Goal: Task Accomplishment & Management: Complete application form

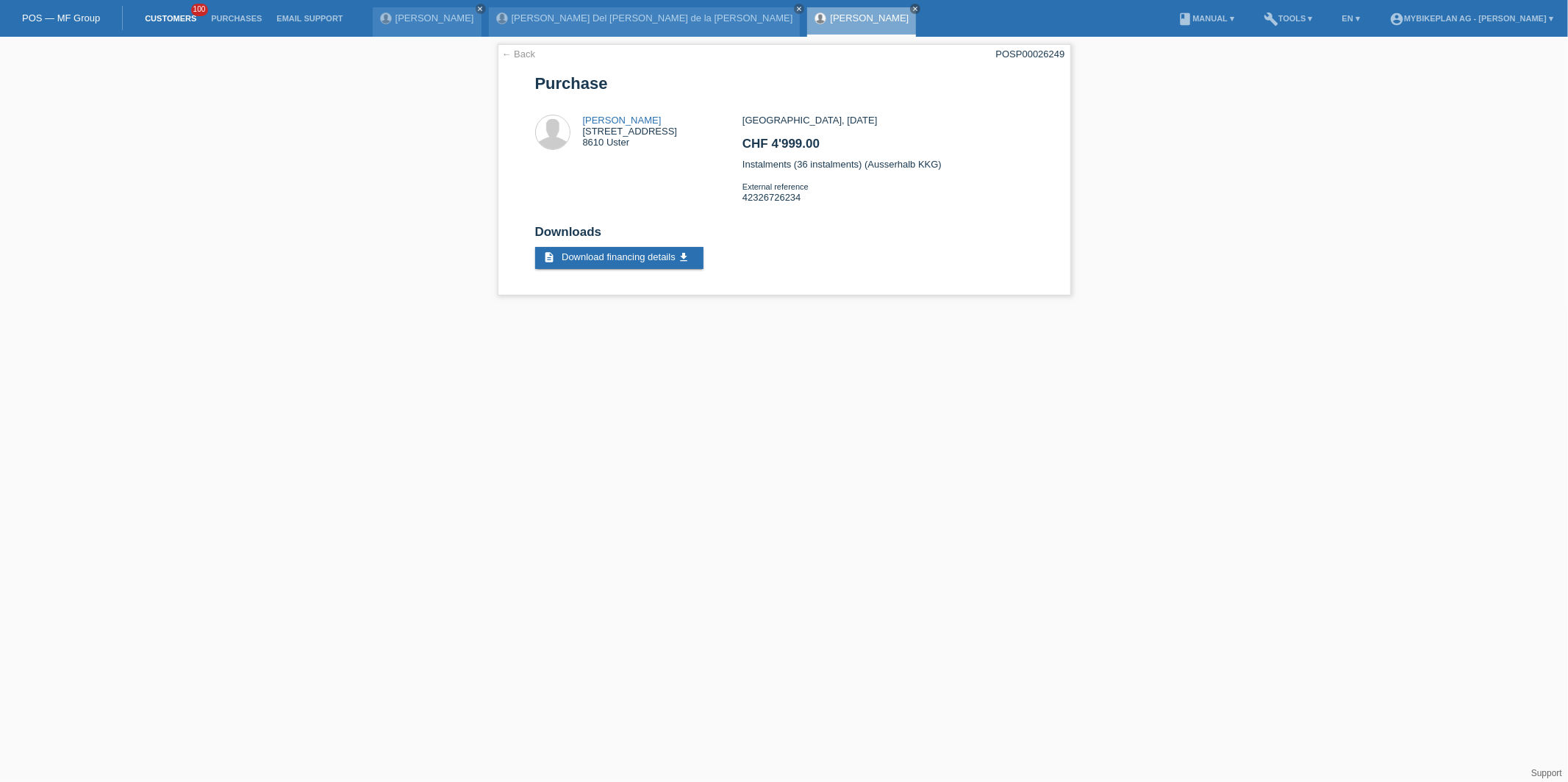
click at [183, 20] on link "Customers" at bounding box center [170, 18] width 66 height 9
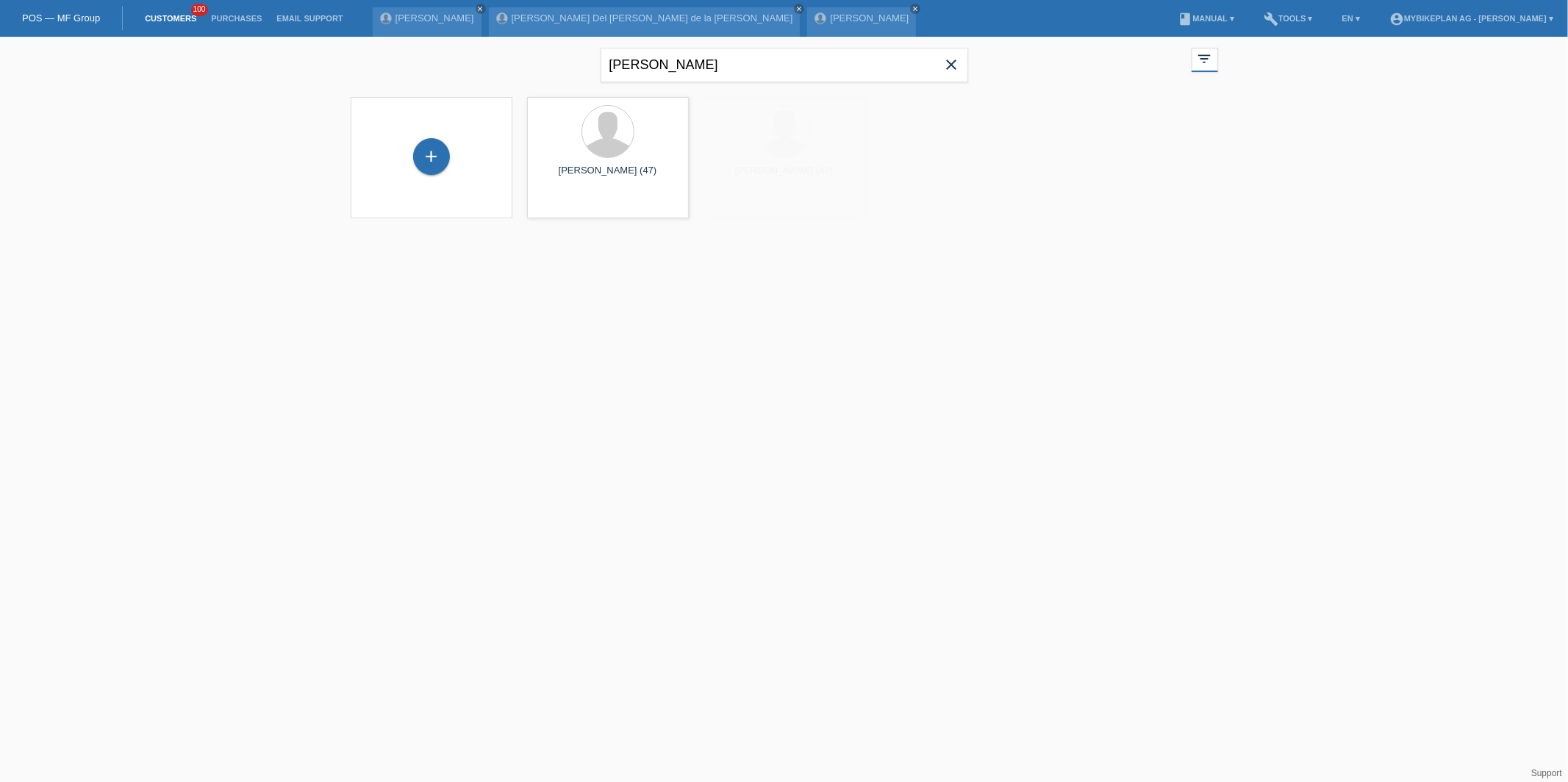
click at [946, 67] on icon "close" at bounding box center [952, 64] width 18 height 18
click at [415, 153] on div "+" at bounding box center [431, 156] width 36 height 36
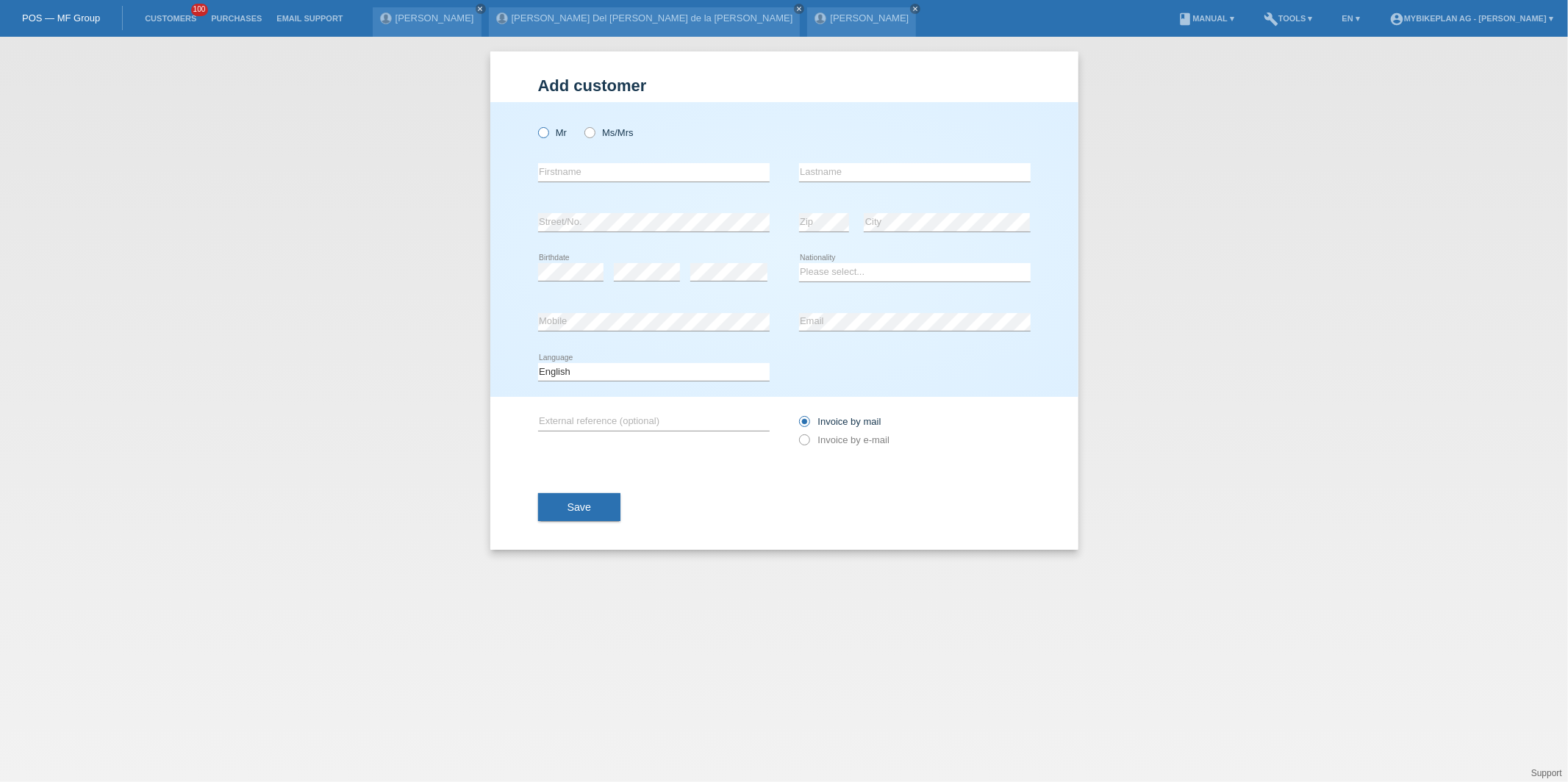
click at [535, 125] on icon at bounding box center [535, 125] width 0 height 0
click at [546, 134] on input "Mr" at bounding box center [543, 132] width 9 height 9
radio input "true"
click at [563, 164] on input "text" at bounding box center [653, 173] width 232 height 19
click at [596, 136] on label "Ms/Mrs" at bounding box center [609, 133] width 50 height 11
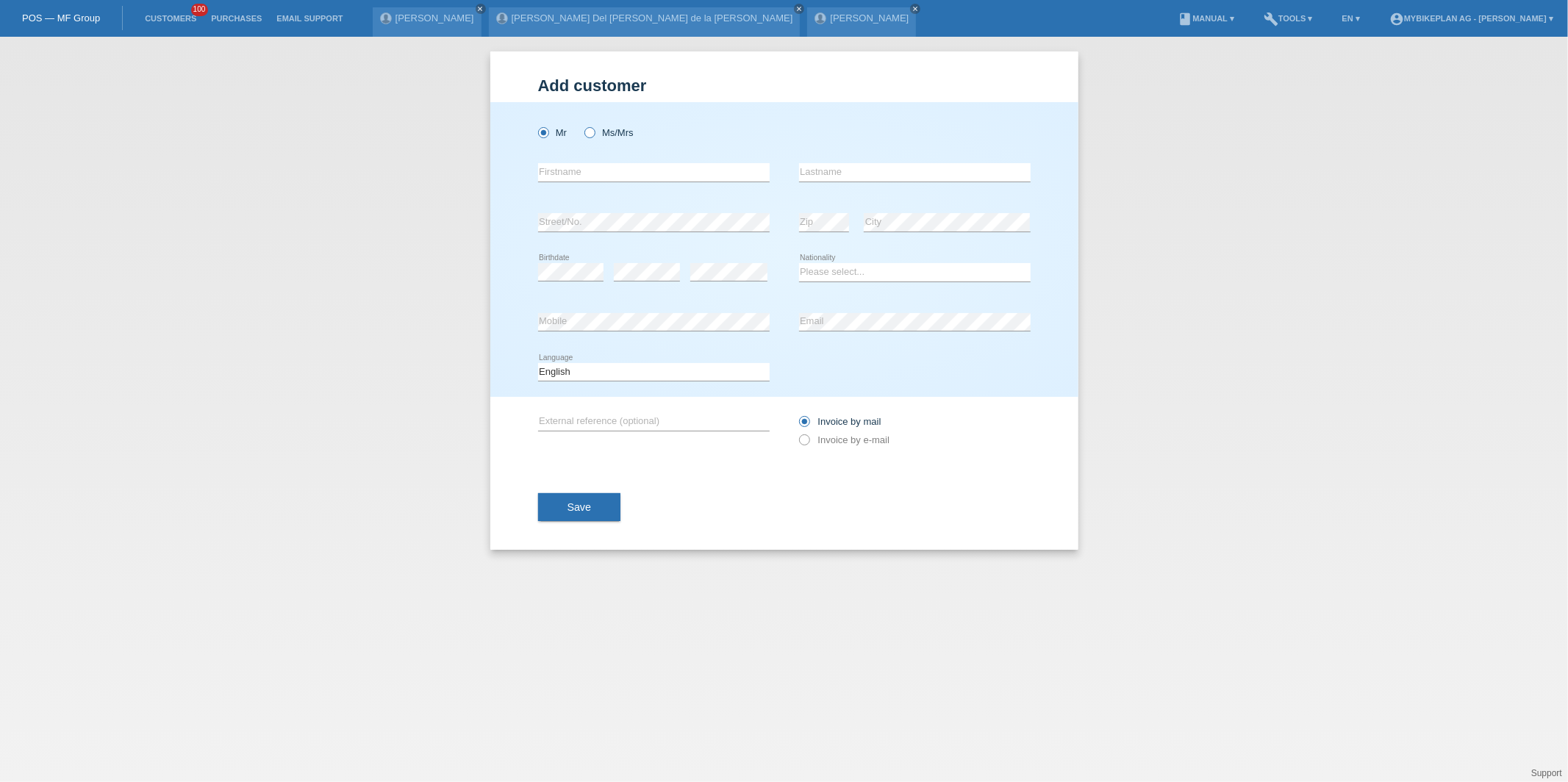
click at [594, 136] on input "Ms/Mrs" at bounding box center [589, 132] width 9 height 9
radio input "true"
click at [601, 181] on div "error Firstname" at bounding box center [653, 173] width 232 height 50
click at [601, 174] on input "text" at bounding box center [653, 173] width 232 height 19
type input "[PERSON_NAME]"
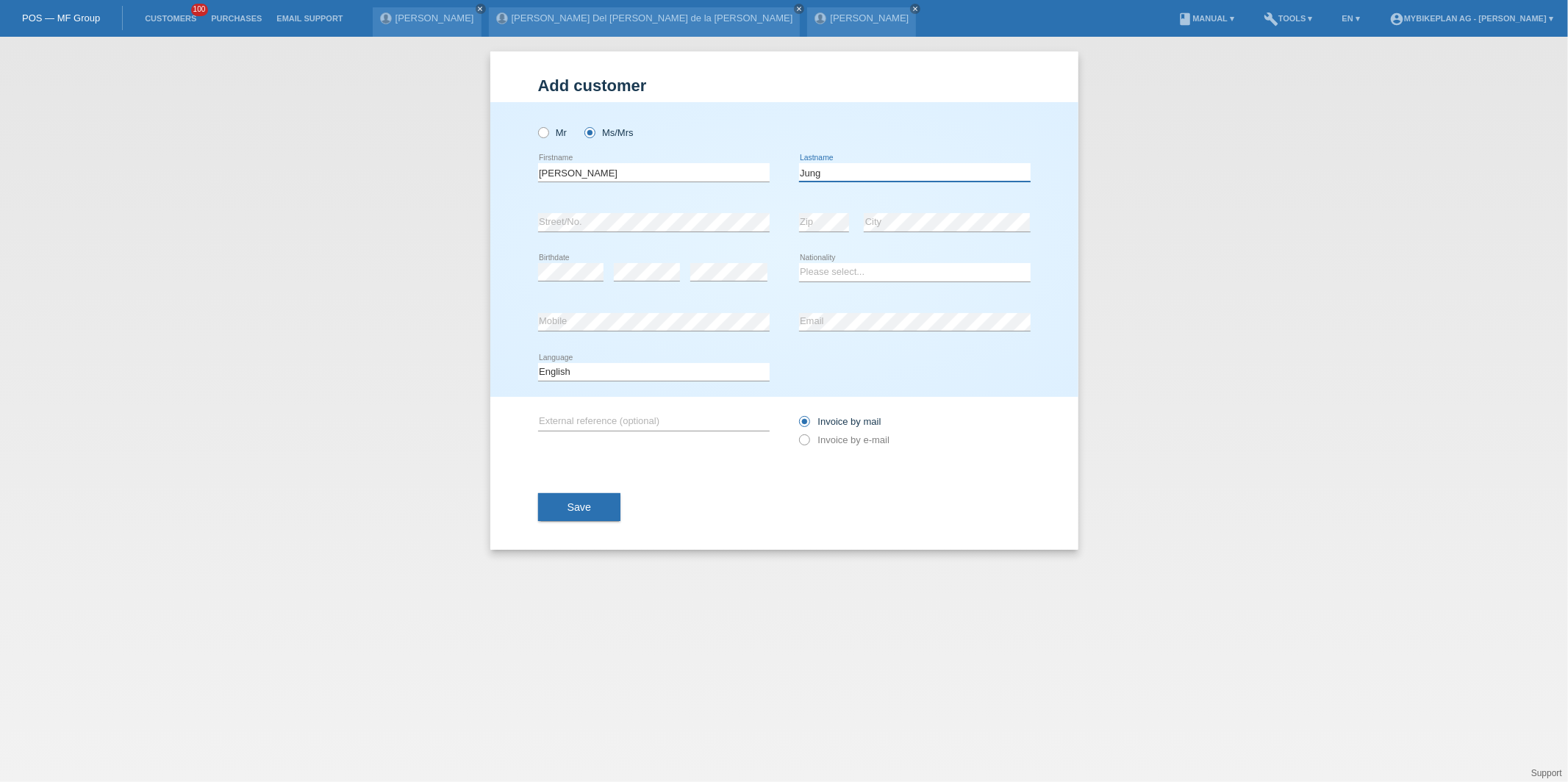
type input "Jung"
select select "DE"
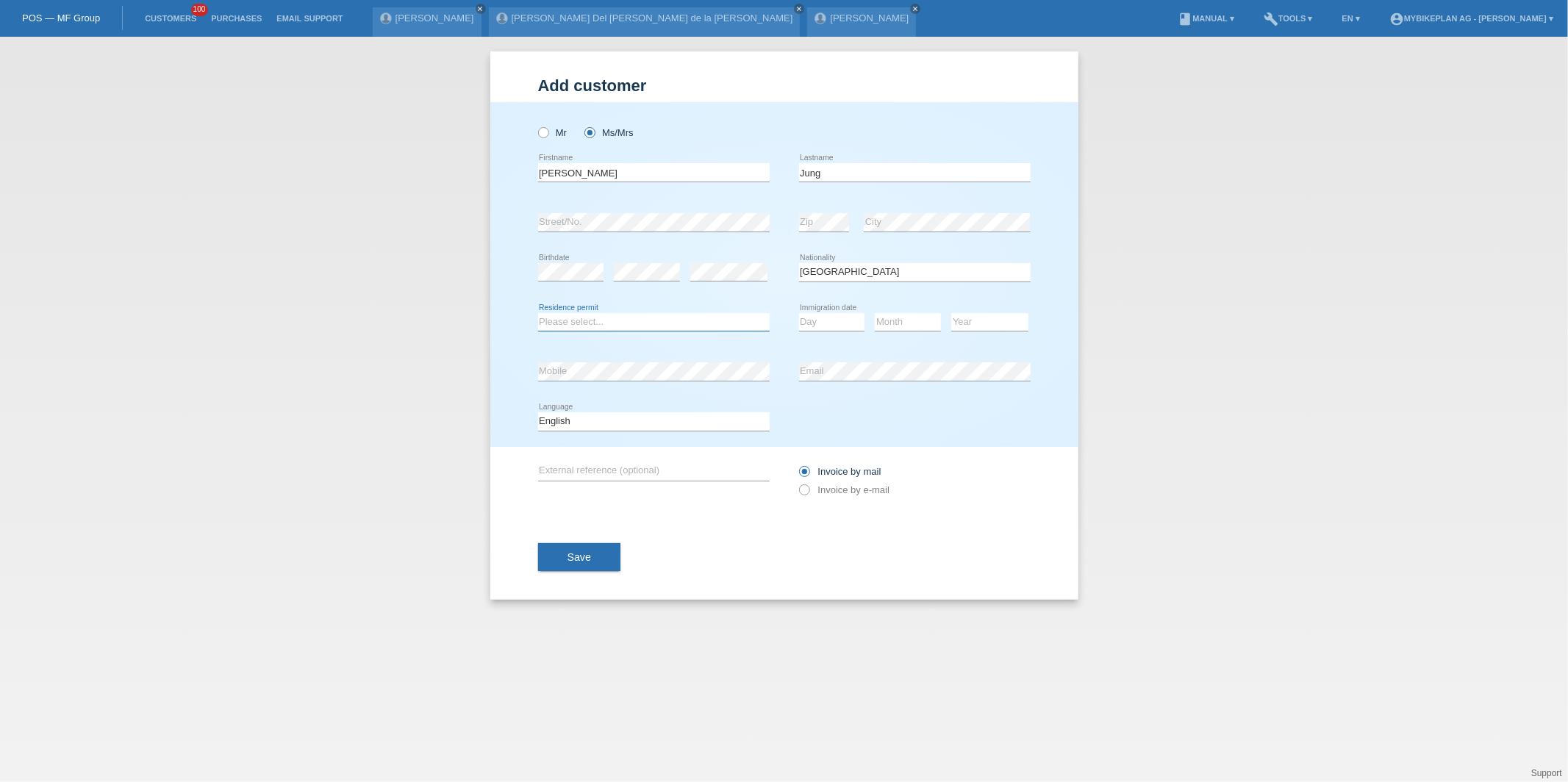
select select "C"
select select "01"
select select "10"
select select "2000"
click at [631, 419] on select "Deutsch Français Italiano English" at bounding box center [653, 421] width 232 height 18
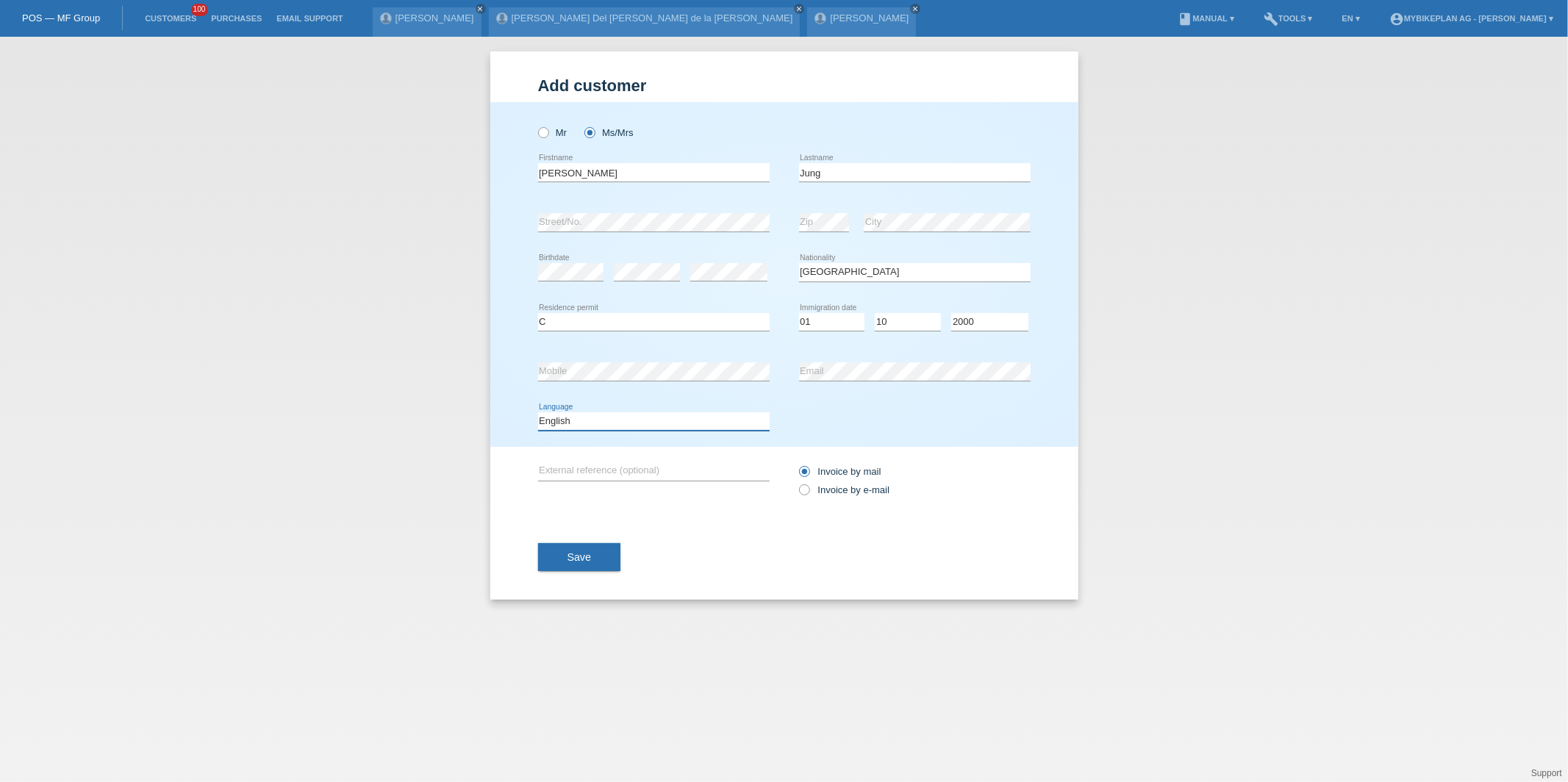
select select "de"
click at [538, 412] on select "Deutsch Français Italiano English" at bounding box center [653, 421] width 232 height 18
click at [854, 494] on label "Invoice by e-mail" at bounding box center [845, 490] width 91 height 11
click at [808, 494] on input "Invoice by e-mail" at bounding box center [804, 494] width 9 height 19
radio input "true"
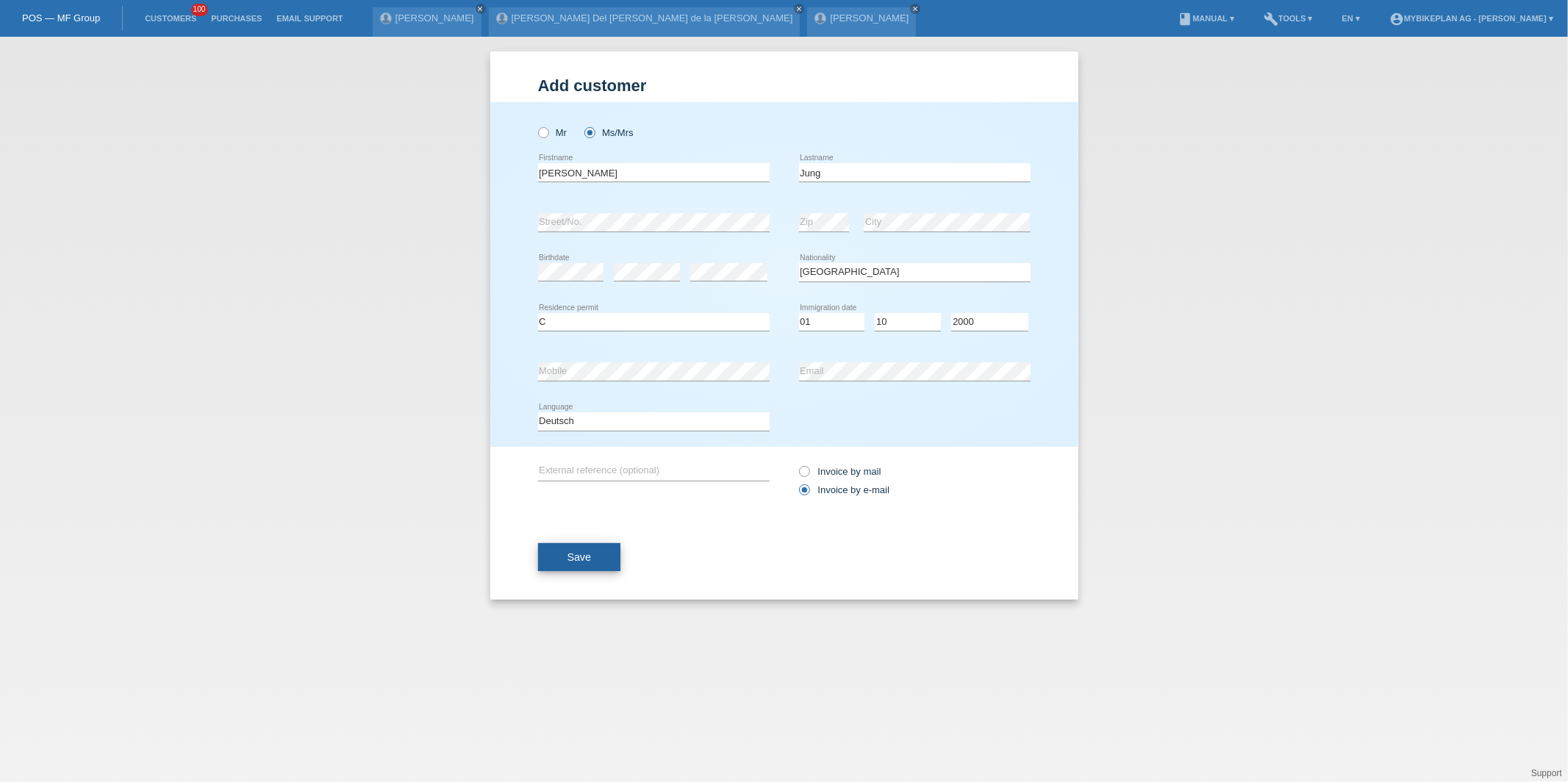
click at [600, 561] on button "Save" at bounding box center [579, 557] width 83 height 28
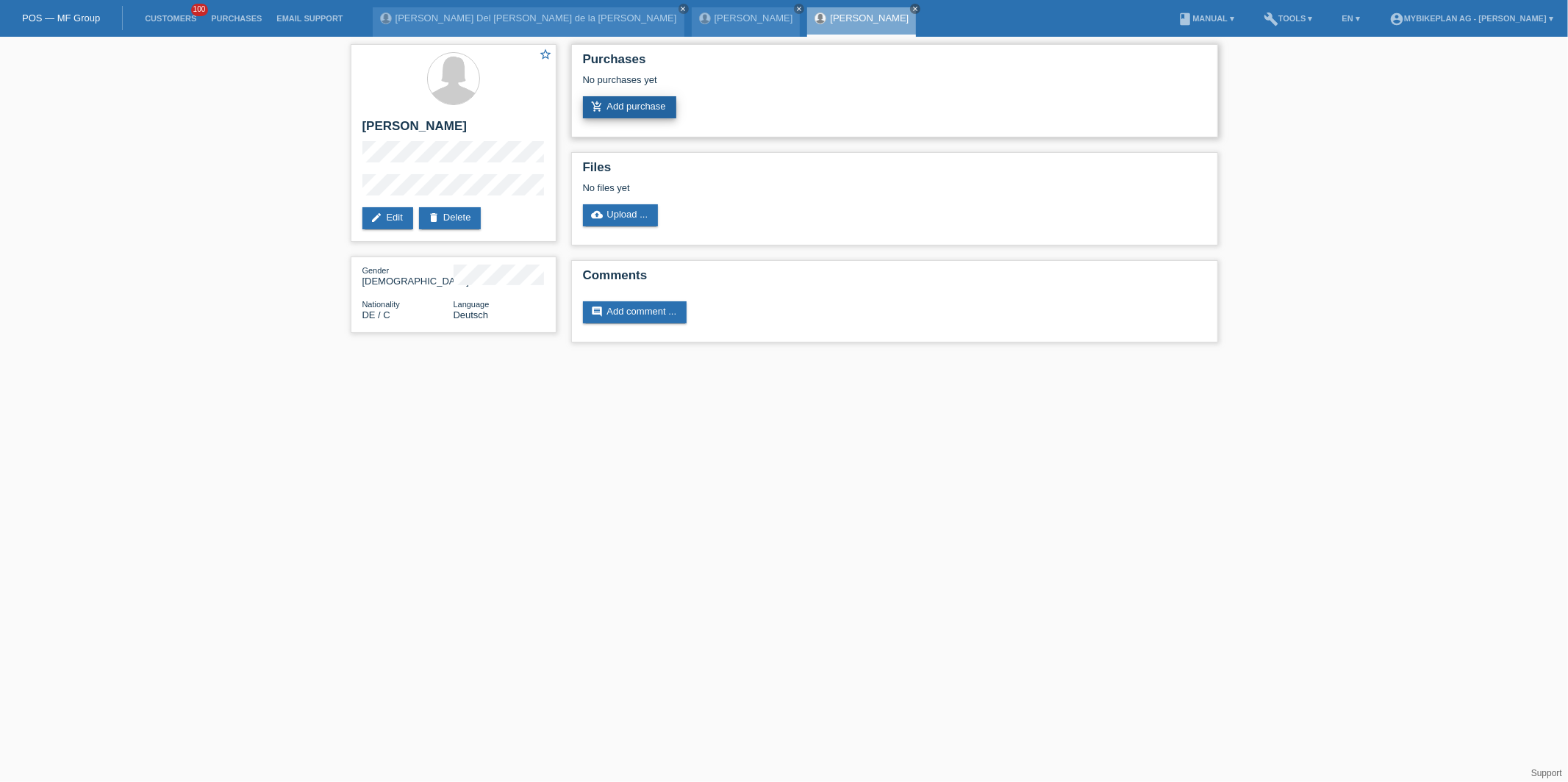
click at [620, 98] on link "add_shopping_cart Add purchase" at bounding box center [629, 107] width 93 height 22
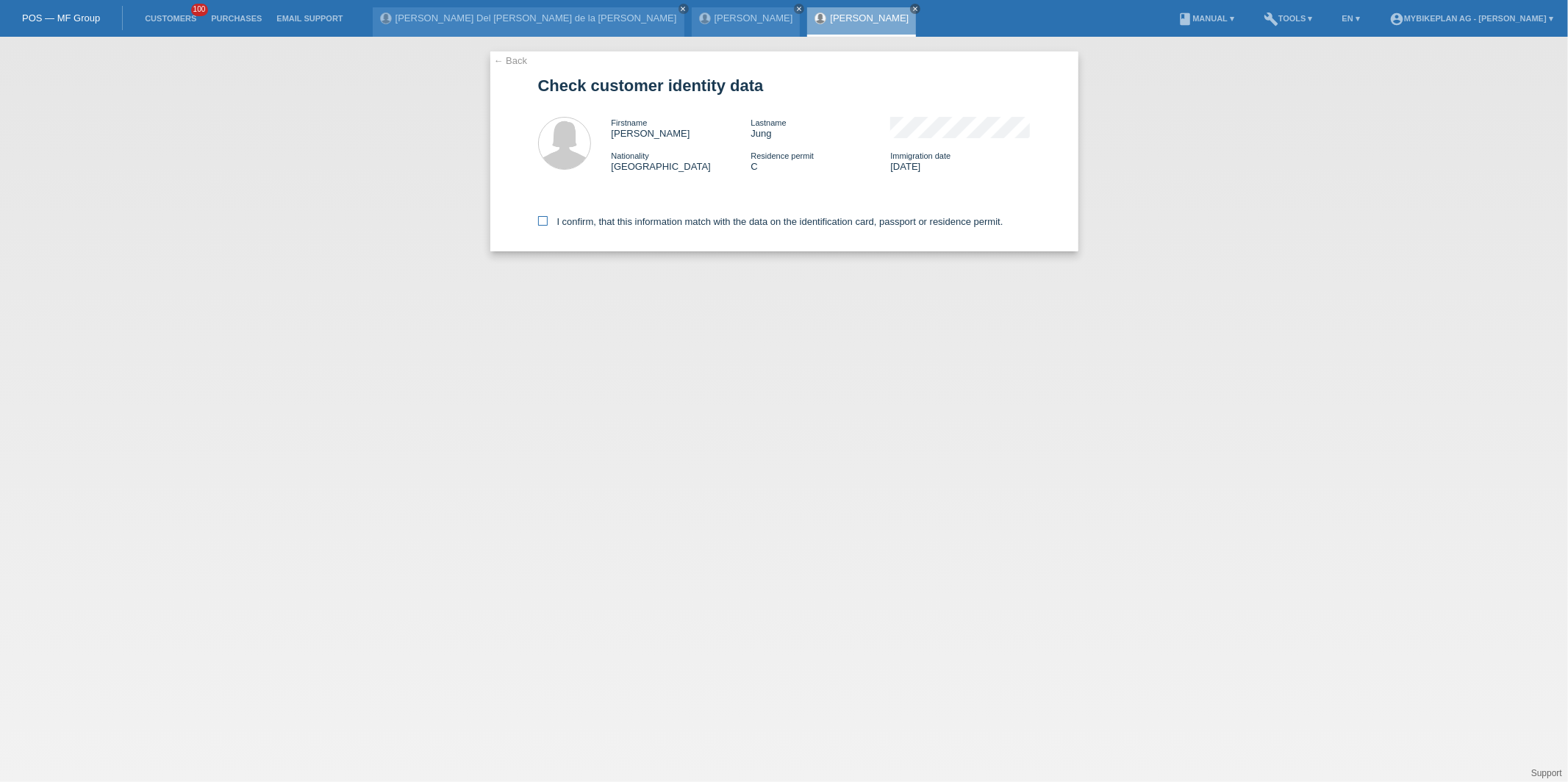
click at [610, 218] on label "I confirm, that this information match with the data on the identification card…" at bounding box center [770, 222] width 465 height 11
click at [547, 218] on input "I confirm, that this information match with the data on the identification card…" at bounding box center [543, 221] width 9 height 9
checkbox input "true"
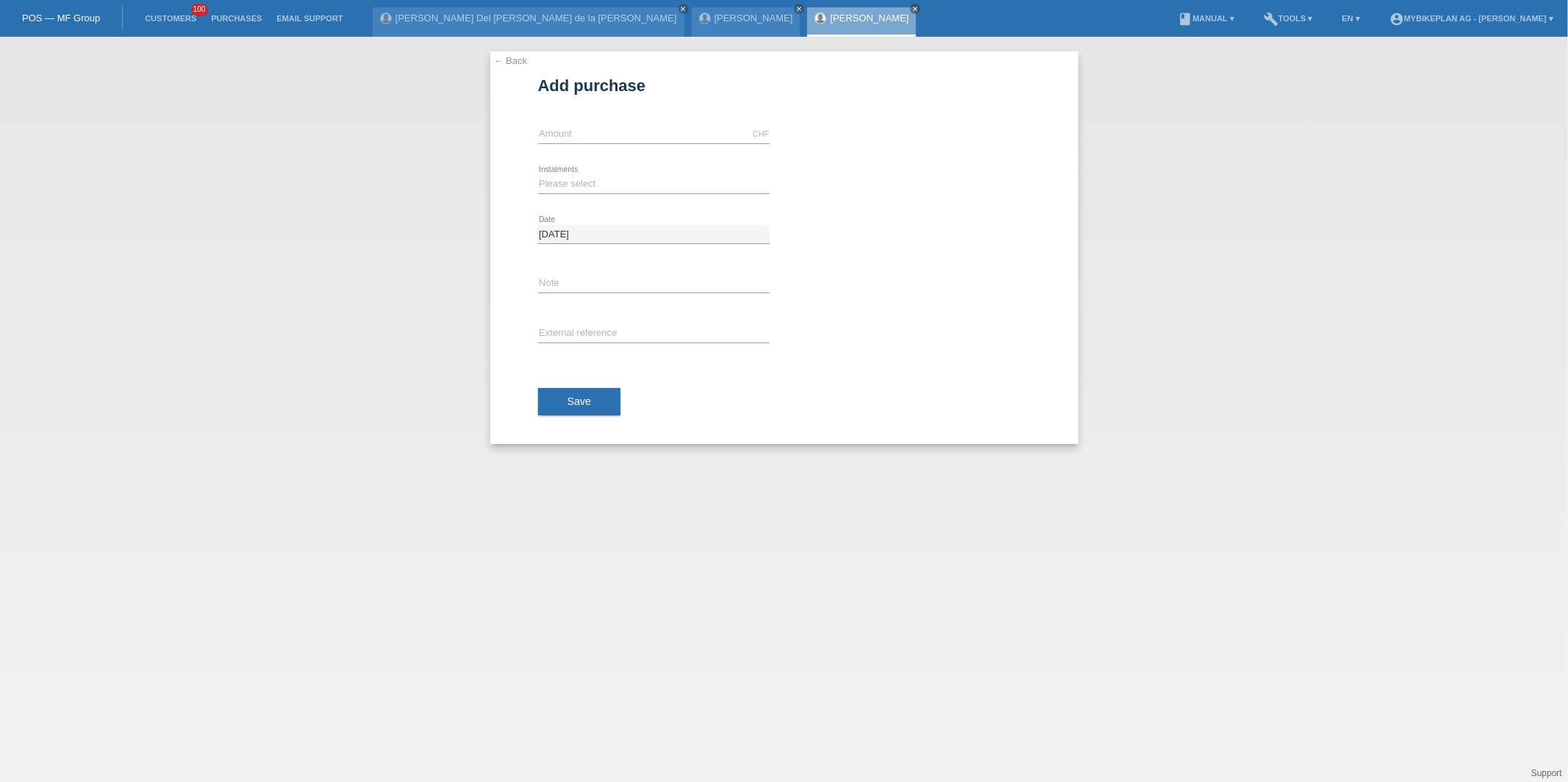
click at [631, 119] on div "CHF error Amount" at bounding box center [653, 134] width 232 height 50
click at [636, 135] on input "text" at bounding box center [653, 134] width 232 height 19
type input "15000.00"
click at [615, 188] on select "Please select 6 instalments 12 instalments 18 instalments 24 instalments 36 ins…" at bounding box center [653, 184] width 232 height 18
select select "488"
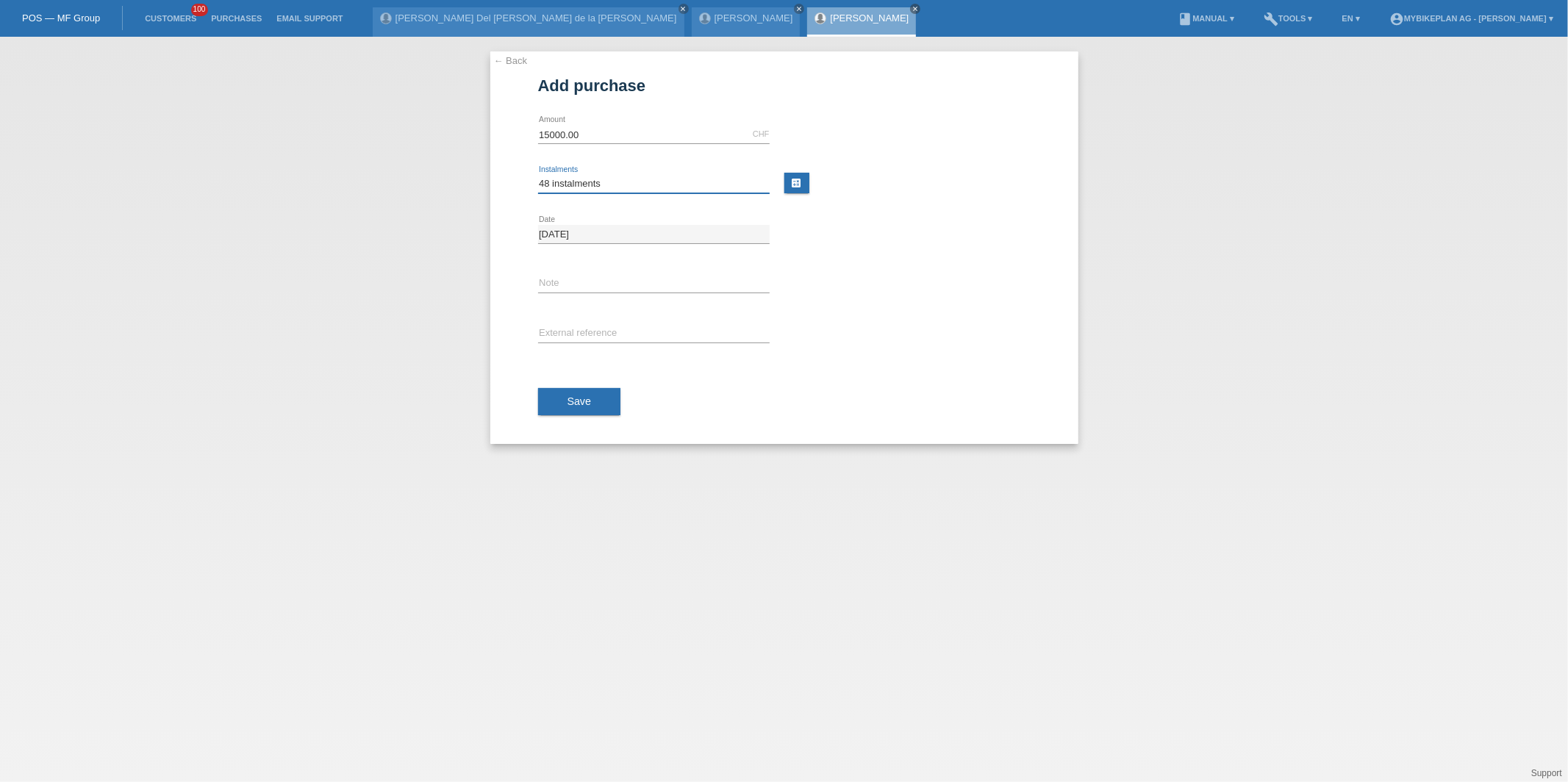
click at [538, 175] on select "Please select 6 instalments 12 instalments 18 instalments 24 instalments 36 ins…" at bounding box center [653, 184] width 232 height 18
click at [582, 394] on button "Save" at bounding box center [579, 402] width 83 height 28
